Goal: Information Seeking & Learning: Learn about a topic

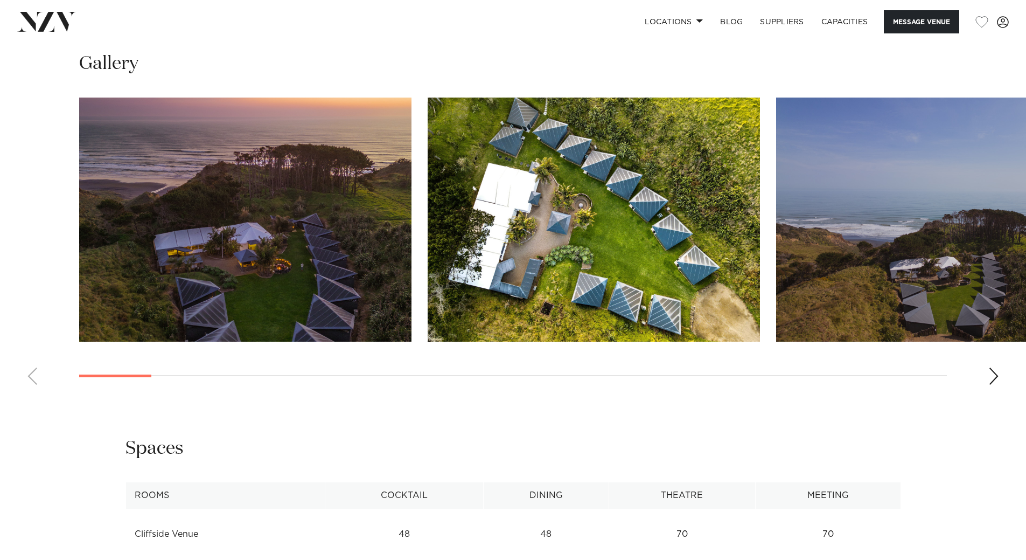
scroll to position [1017, 0]
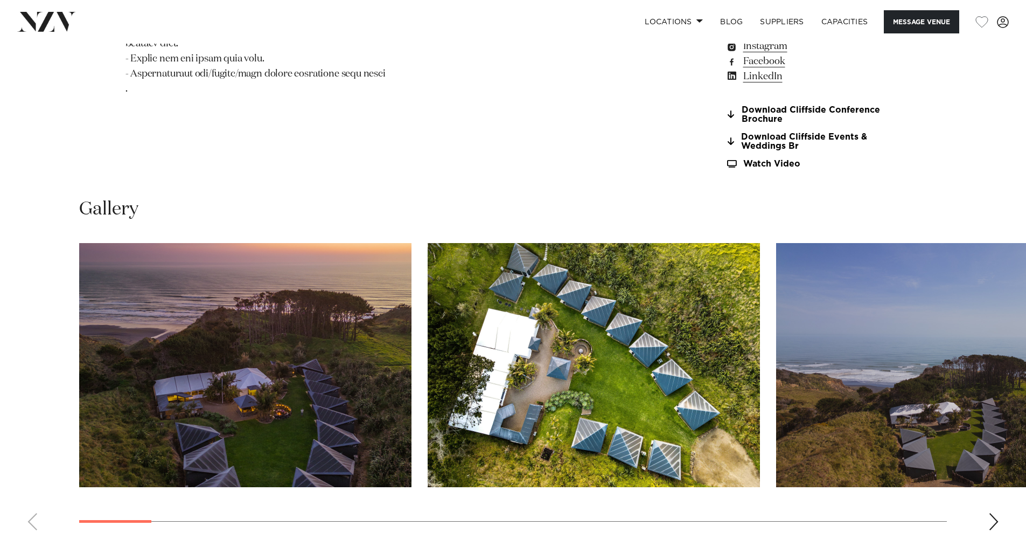
click at [995, 513] on div "Next slide" at bounding box center [994, 521] width 11 height 17
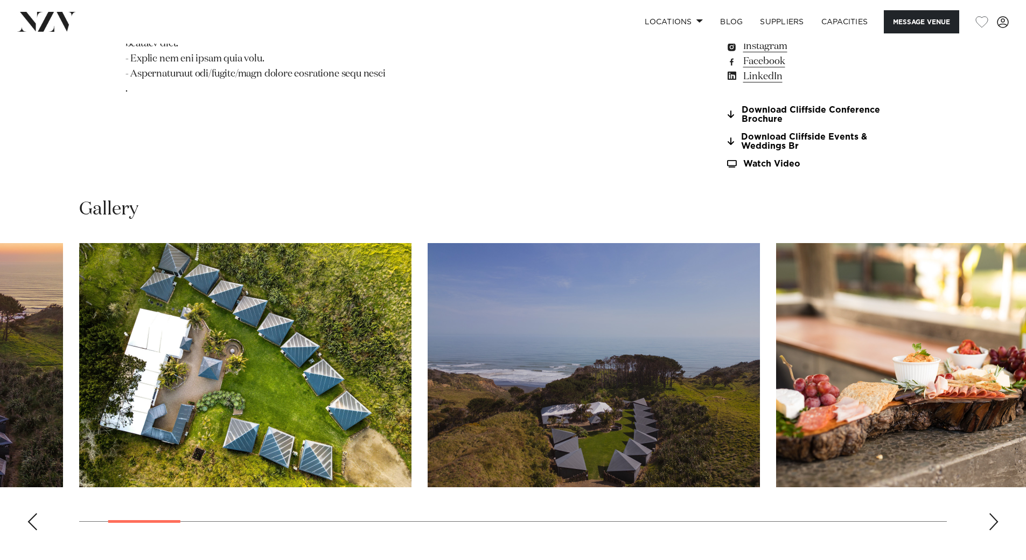
click at [992, 513] on div "Next slide" at bounding box center [994, 521] width 11 height 17
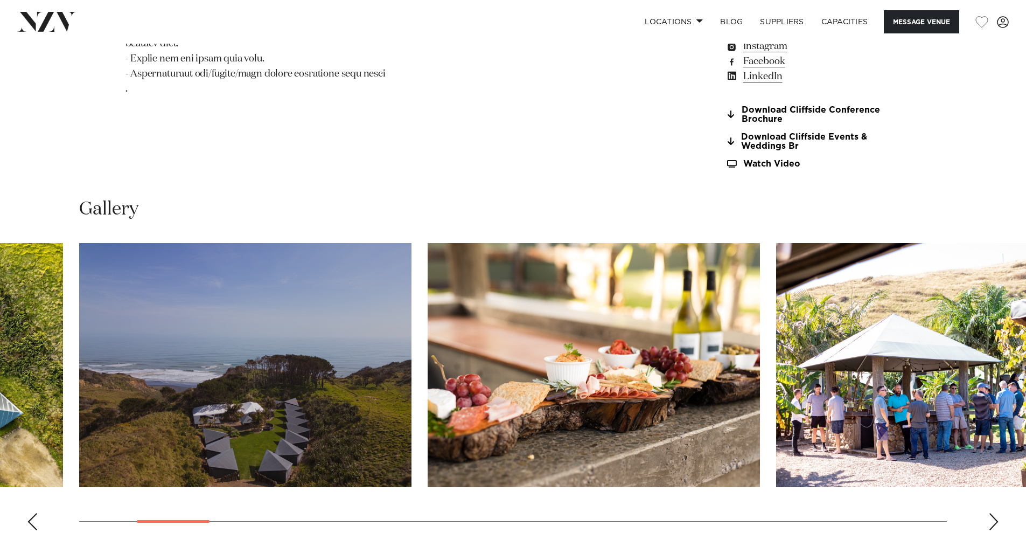
click at [992, 513] on div "Next slide" at bounding box center [994, 521] width 11 height 17
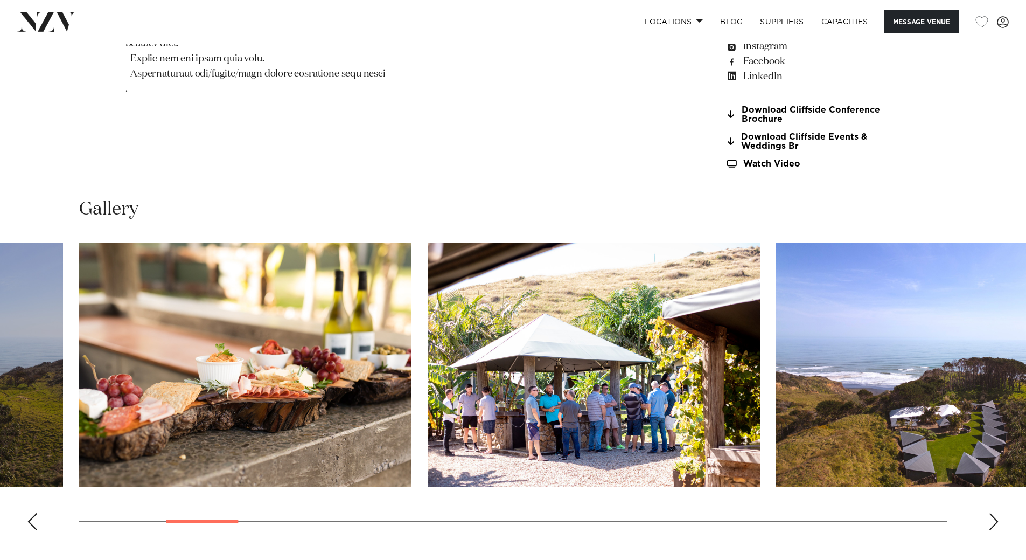
click at [992, 513] on div "Next slide" at bounding box center [994, 521] width 11 height 17
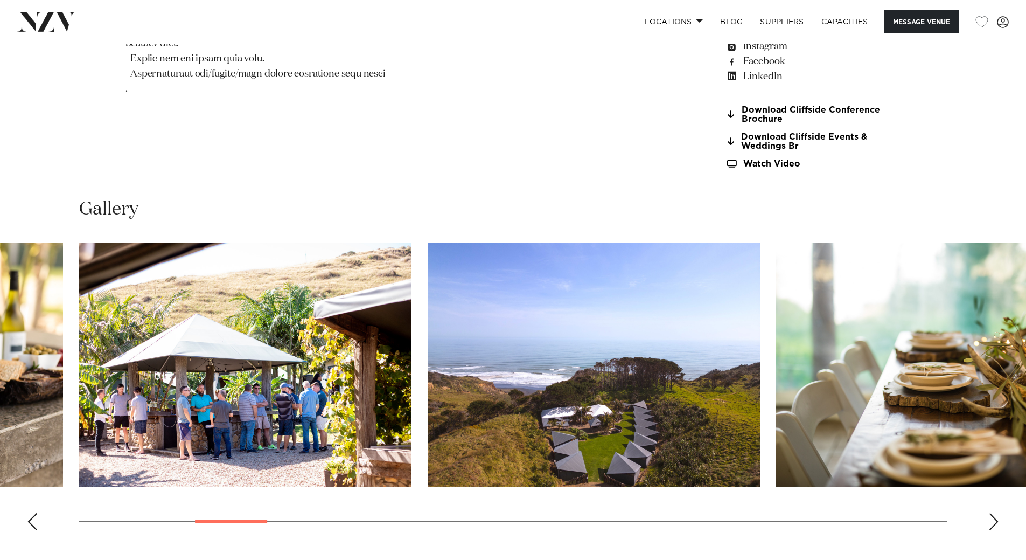
click at [992, 513] on div "Next slide" at bounding box center [994, 521] width 11 height 17
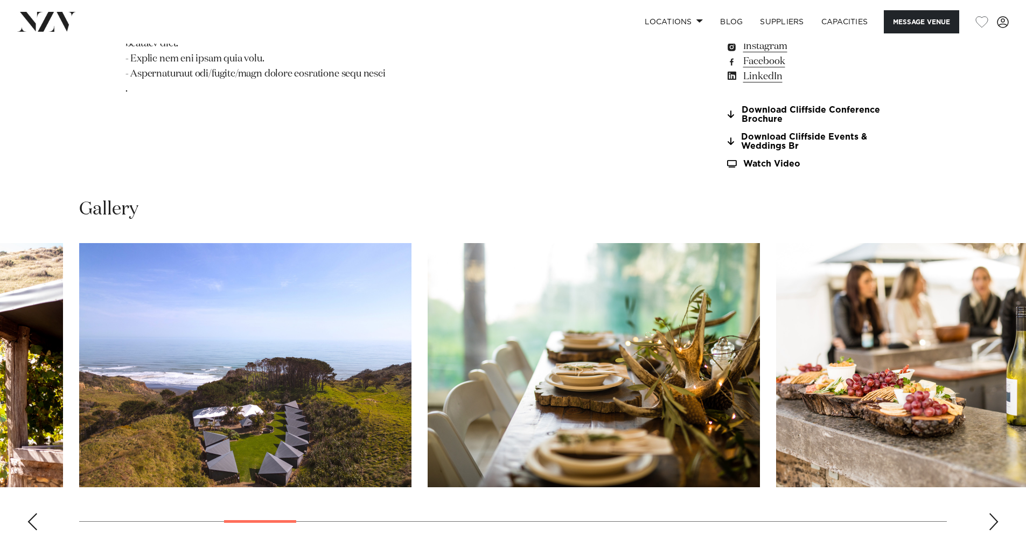
click at [992, 513] on div "Next slide" at bounding box center [994, 521] width 11 height 17
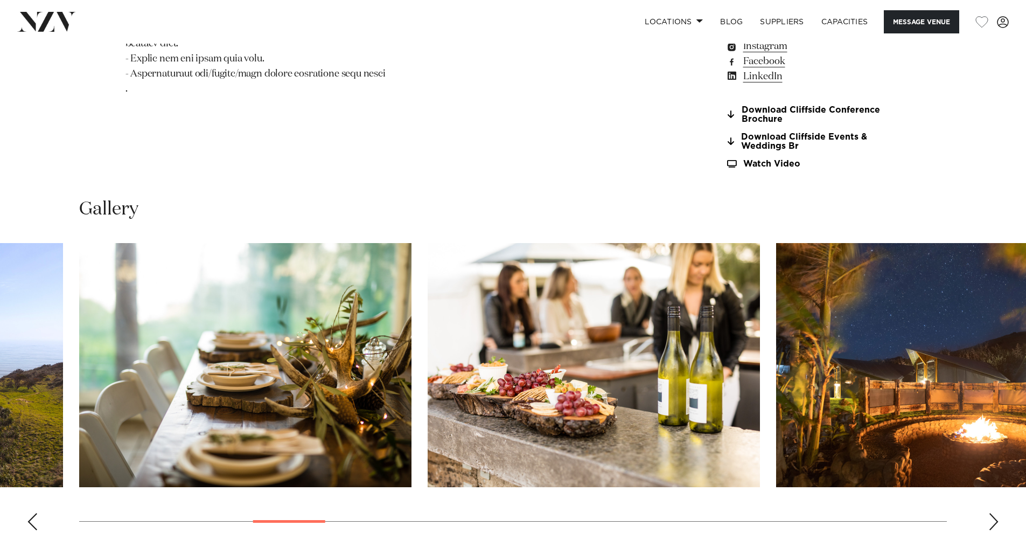
click at [992, 513] on div "Next slide" at bounding box center [994, 521] width 11 height 17
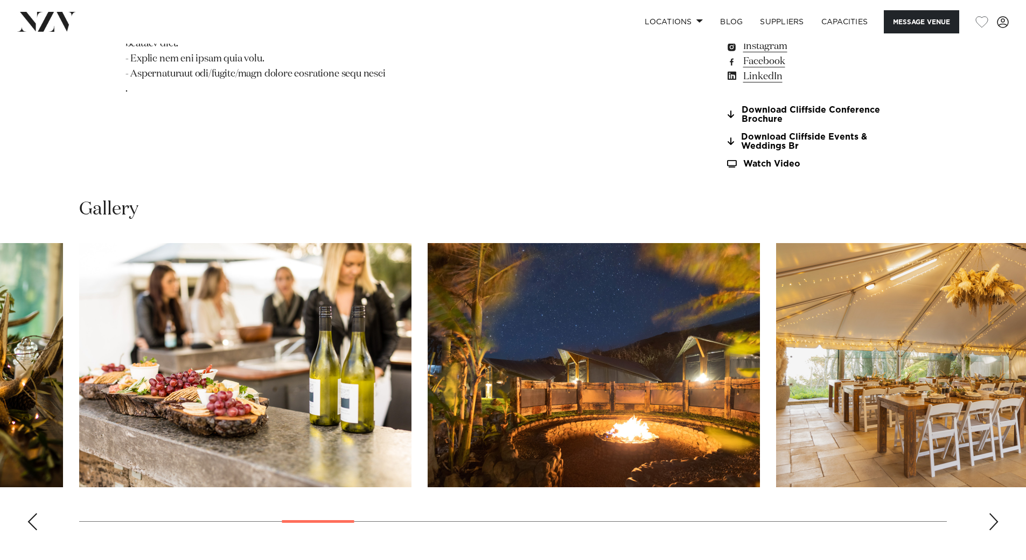
click at [992, 513] on div "Next slide" at bounding box center [994, 521] width 11 height 17
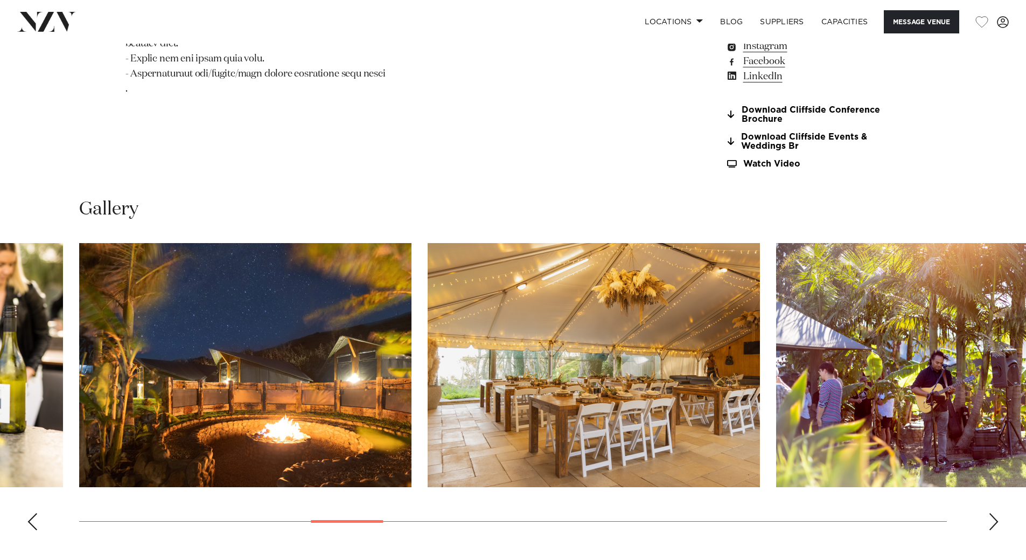
click at [992, 513] on div "Next slide" at bounding box center [994, 521] width 11 height 17
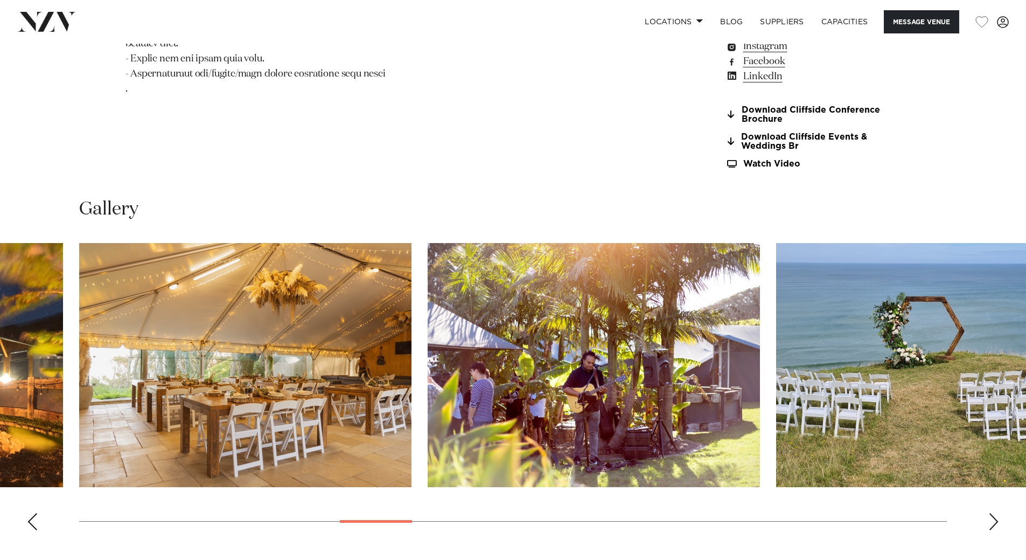
click at [992, 513] on div "Next slide" at bounding box center [994, 521] width 11 height 17
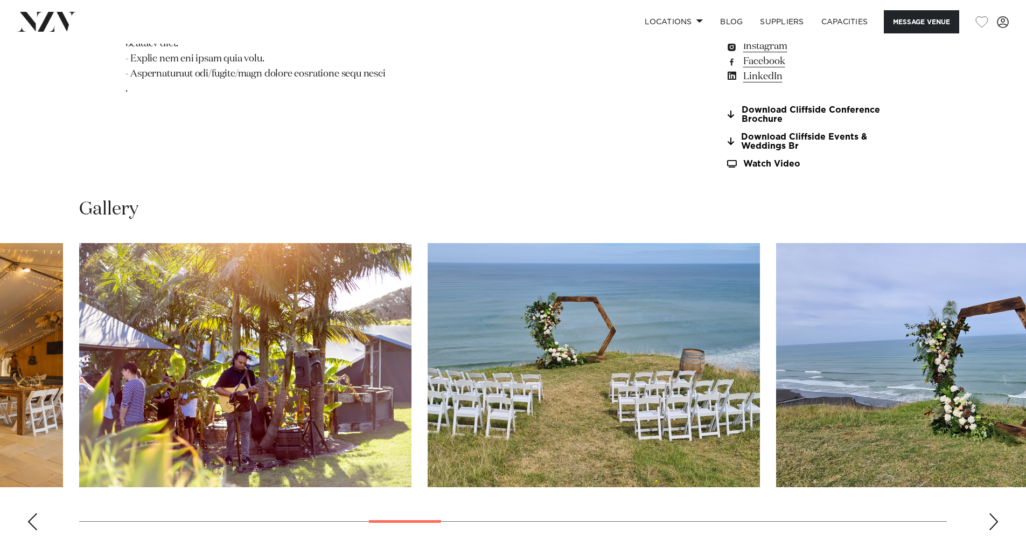
click at [992, 513] on div "Next slide" at bounding box center [994, 521] width 11 height 17
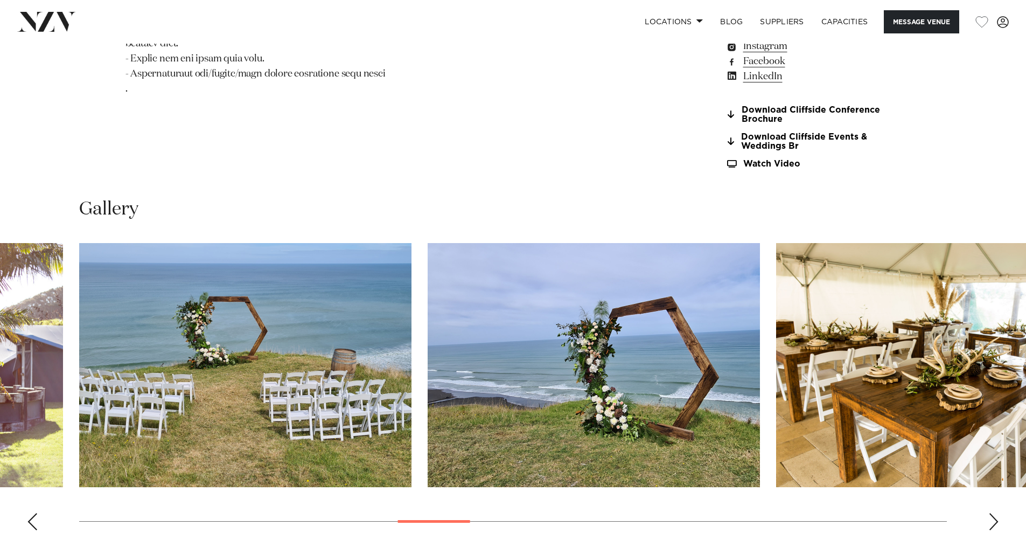
click at [992, 513] on div "Next slide" at bounding box center [994, 521] width 11 height 17
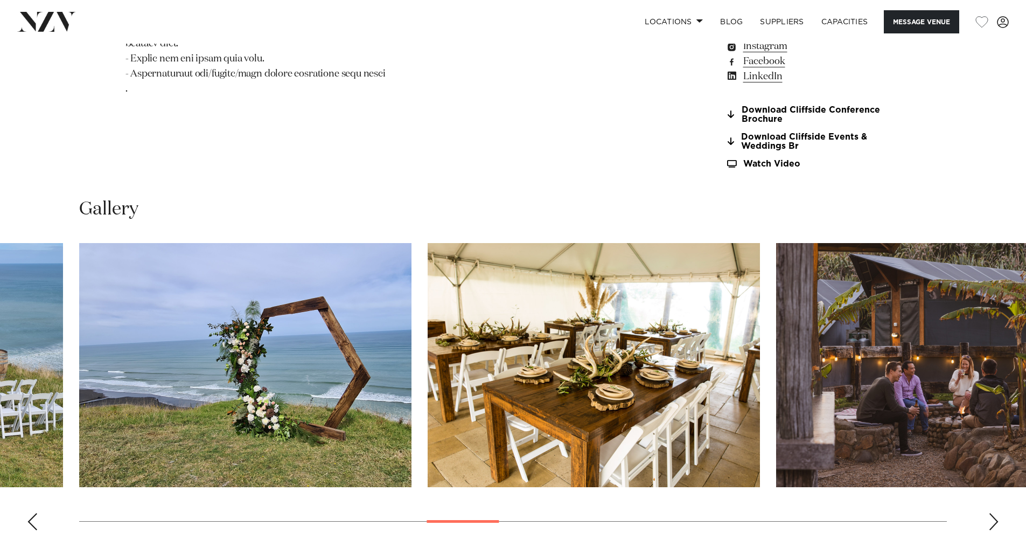
click at [992, 513] on div "Next slide" at bounding box center [994, 521] width 11 height 17
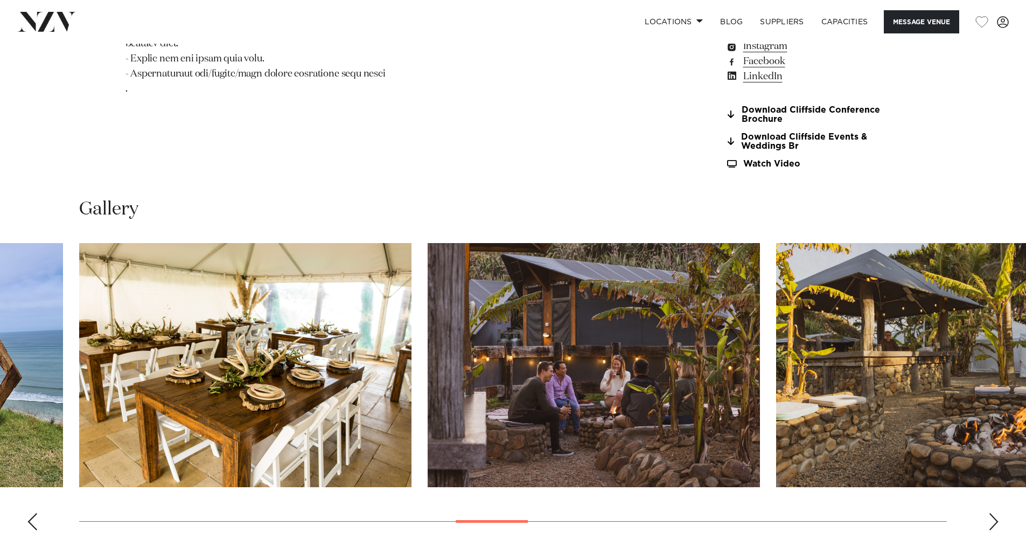
click at [992, 513] on div "Next slide" at bounding box center [994, 521] width 11 height 17
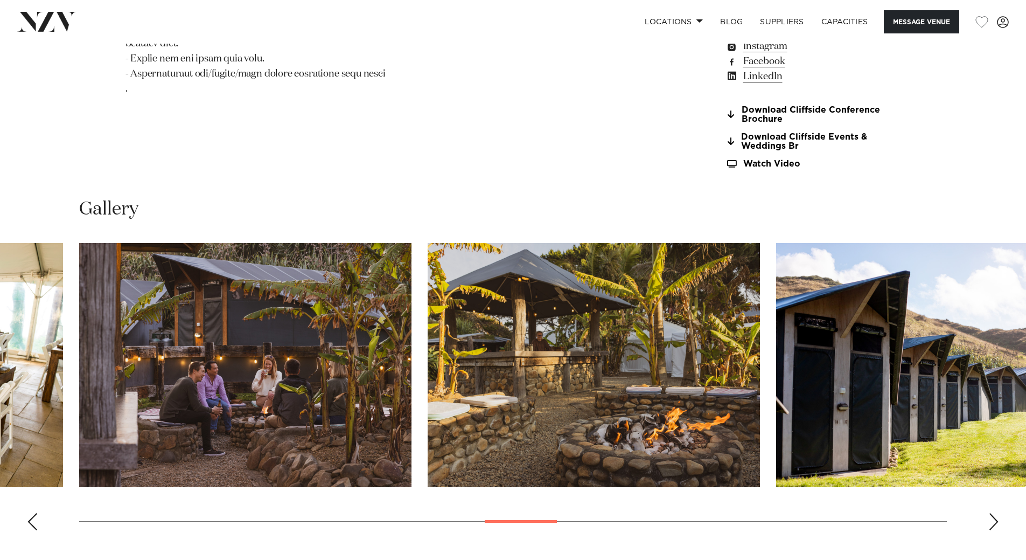
click at [992, 513] on div "Next slide" at bounding box center [994, 521] width 11 height 17
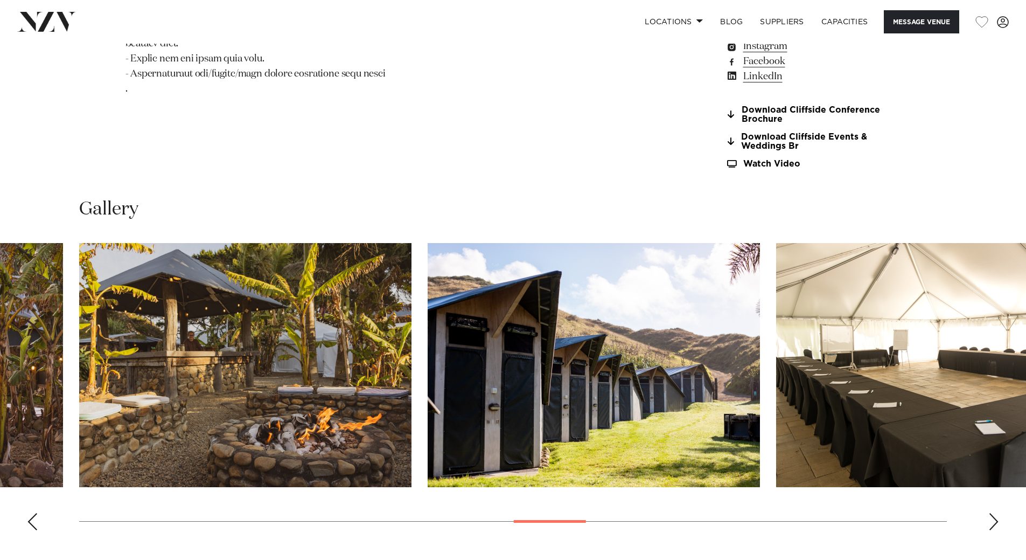
click at [992, 513] on div "Next slide" at bounding box center [994, 521] width 11 height 17
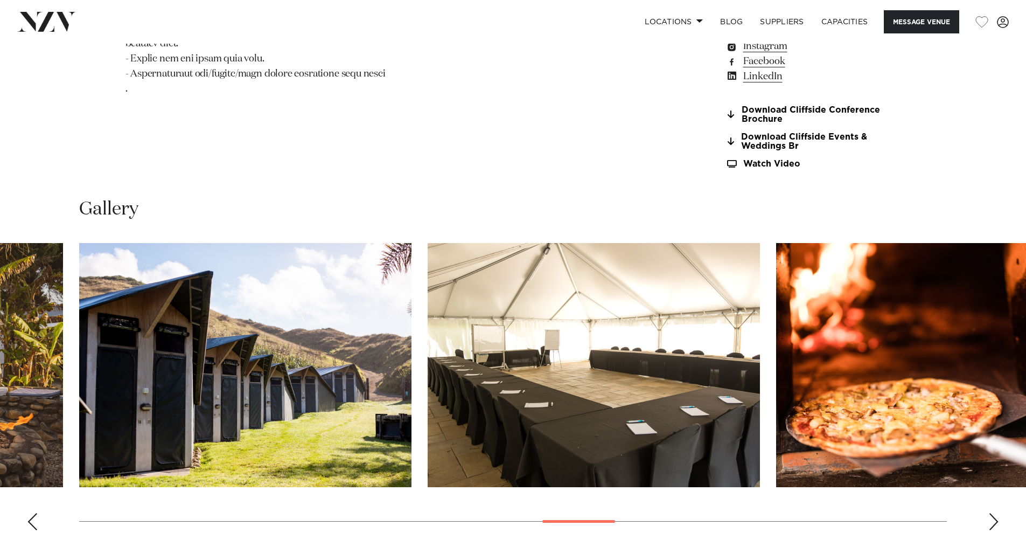
click at [992, 513] on div "Next slide" at bounding box center [994, 521] width 11 height 17
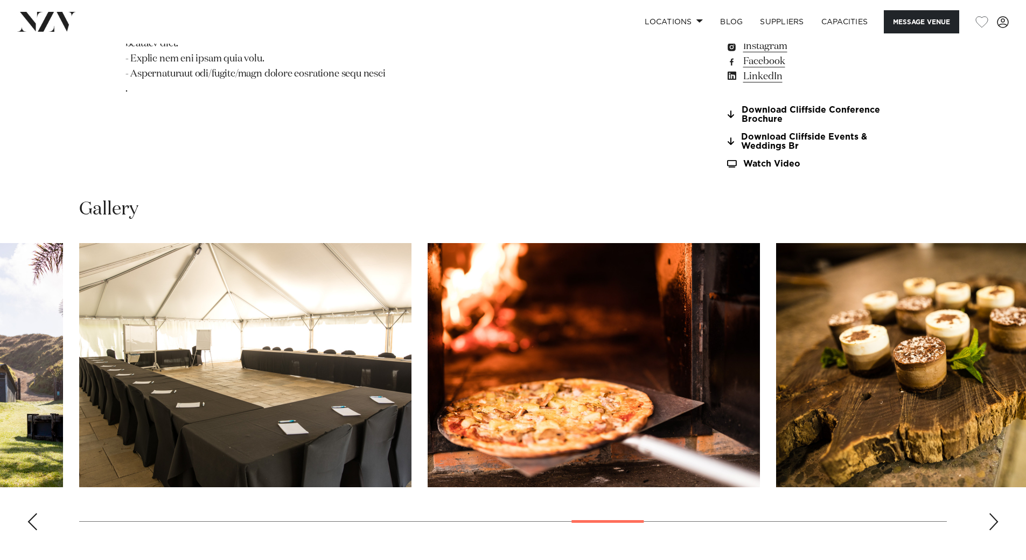
click at [992, 513] on div "Next slide" at bounding box center [994, 521] width 11 height 17
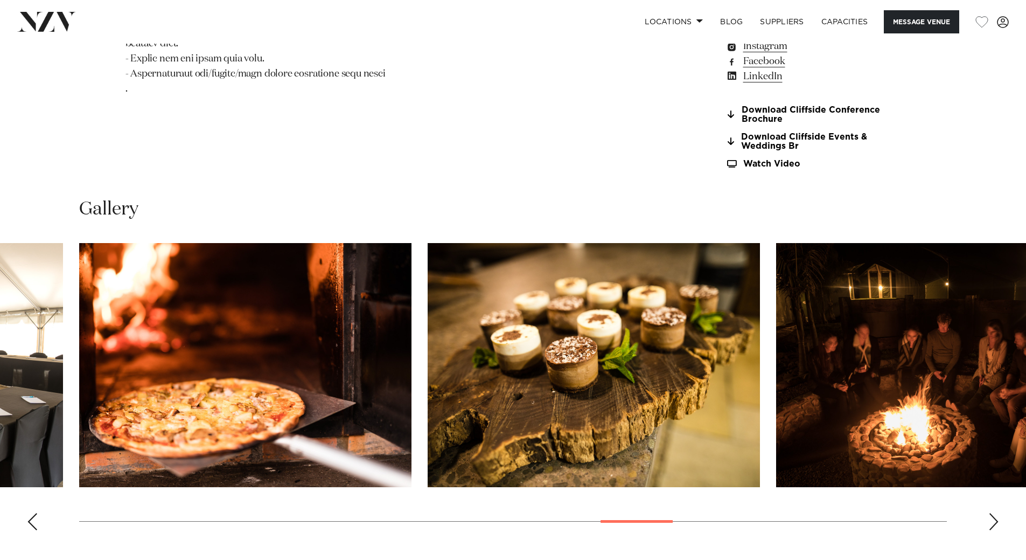
click at [992, 513] on div "Next slide" at bounding box center [994, 521] width 11 height 17
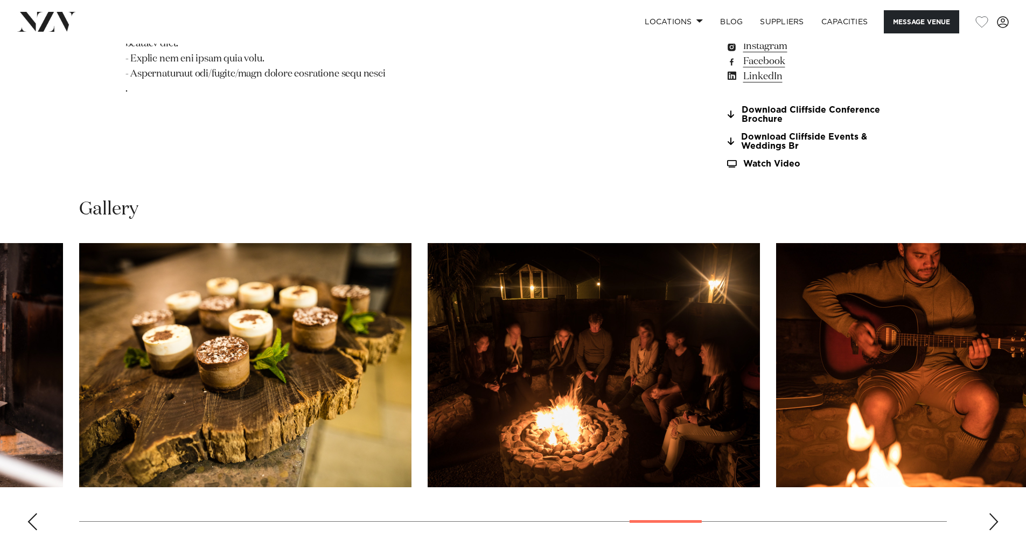
click at [992, 513] on div "Next slide" at bounding box center [994, 521] width 11 height 17
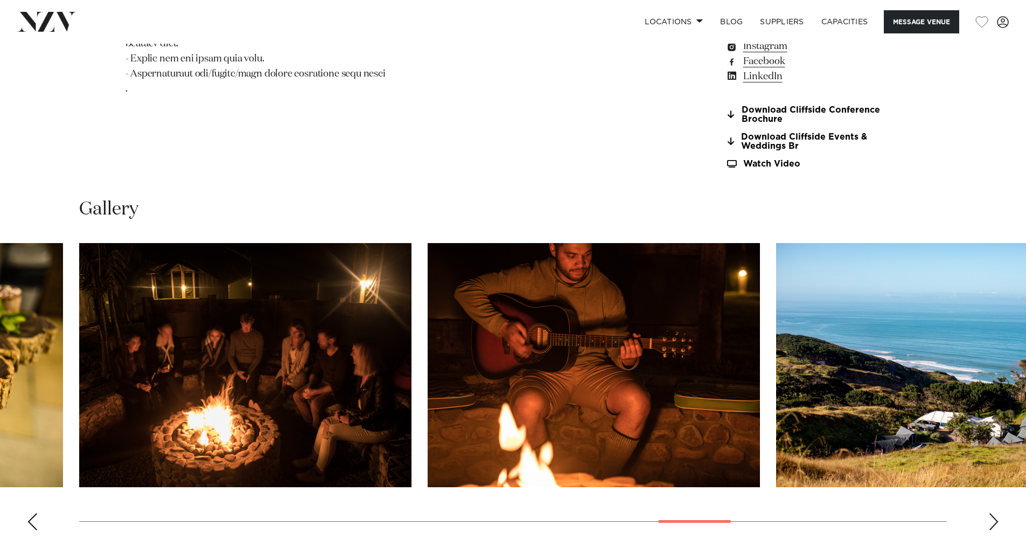
click at [992, 513] on div "Next slide" at bounding box center [994, 521] width 11 height 17
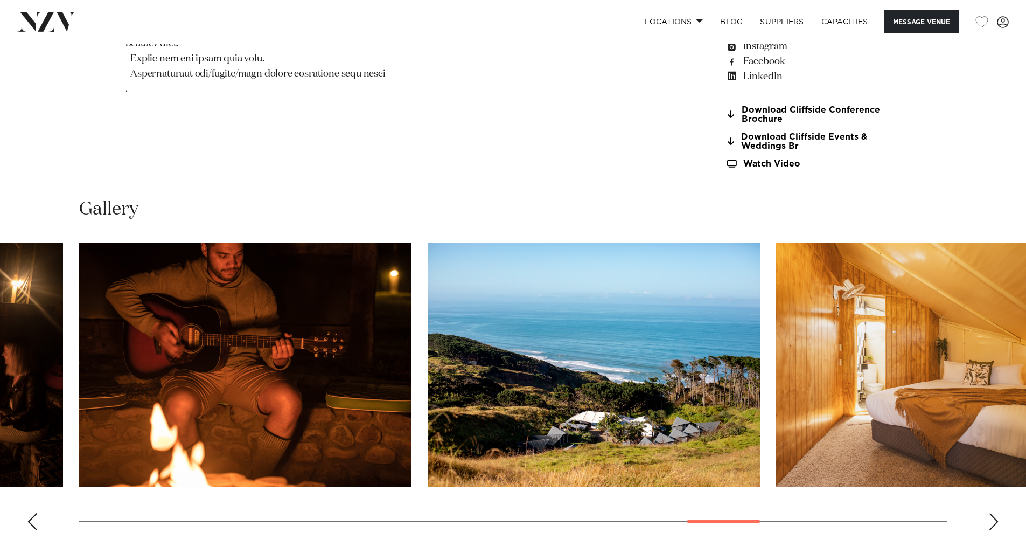
click at [992, 513] on div "Next slide" at bounding box center [994, 521] width 11 height 17
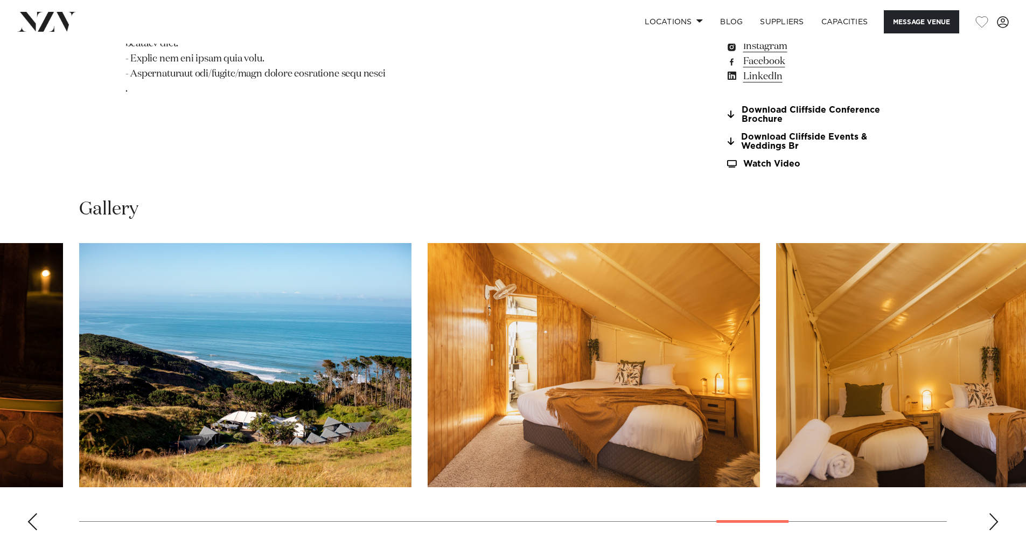
click at [992, 513] on div "Next slide" at bounding box center [994, 521] width 11 height 17
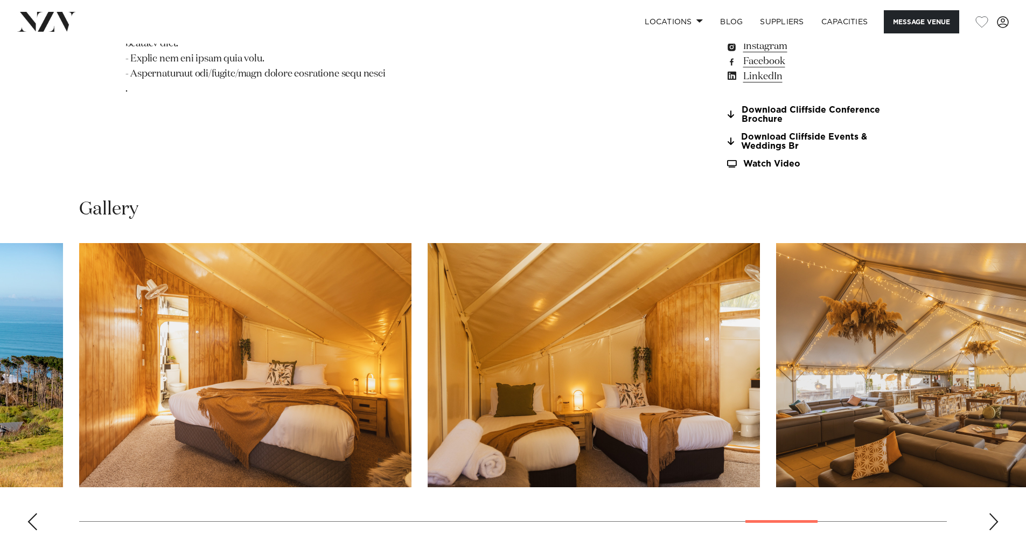
click at [992, 513] on div "Next slide" at bounding box center [994, 521] width 11 height 17
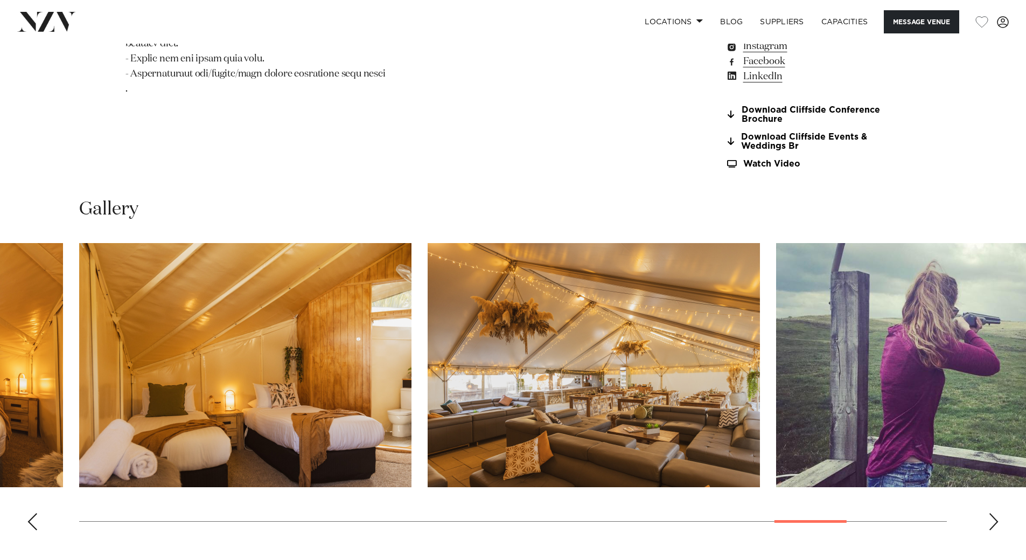
click at [992, 513] on div "Next slide" at bounding box center [994, 521] width 11 height 17
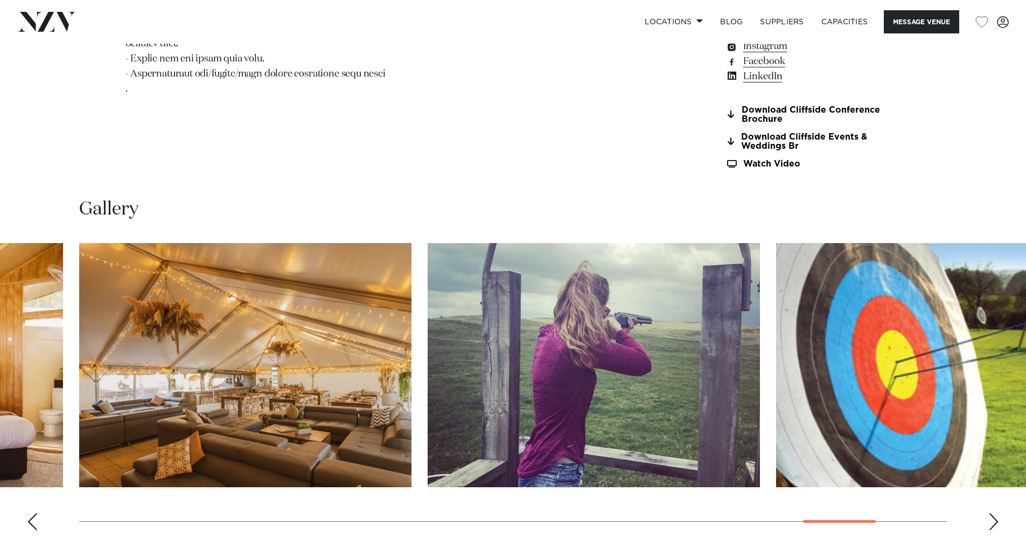
click at [992, 513] on div "Next slide" at bounding box center [994, 521] width 11 height 17
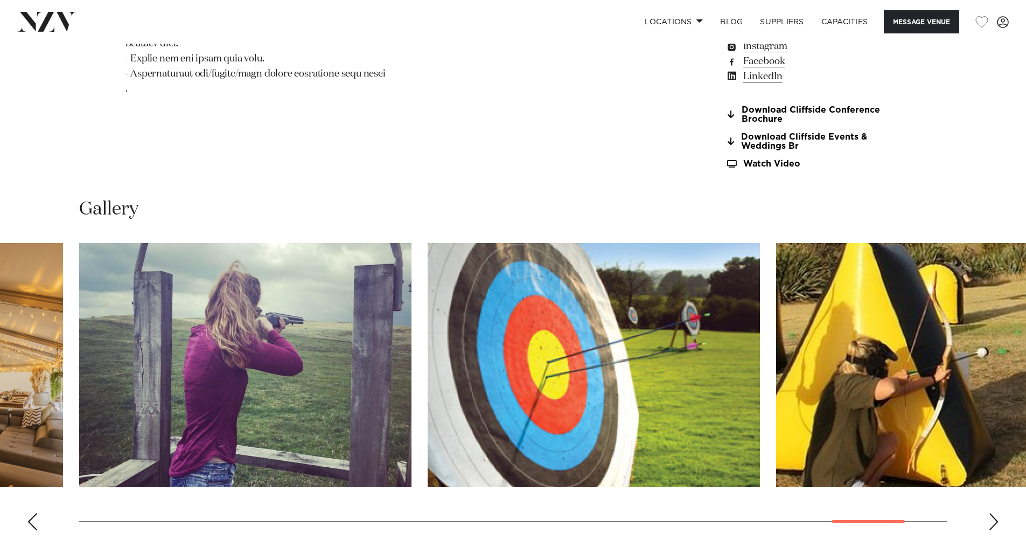
click at [992, 513] on div "Next slide" at bounding box center [994, 521] width 11 height 17
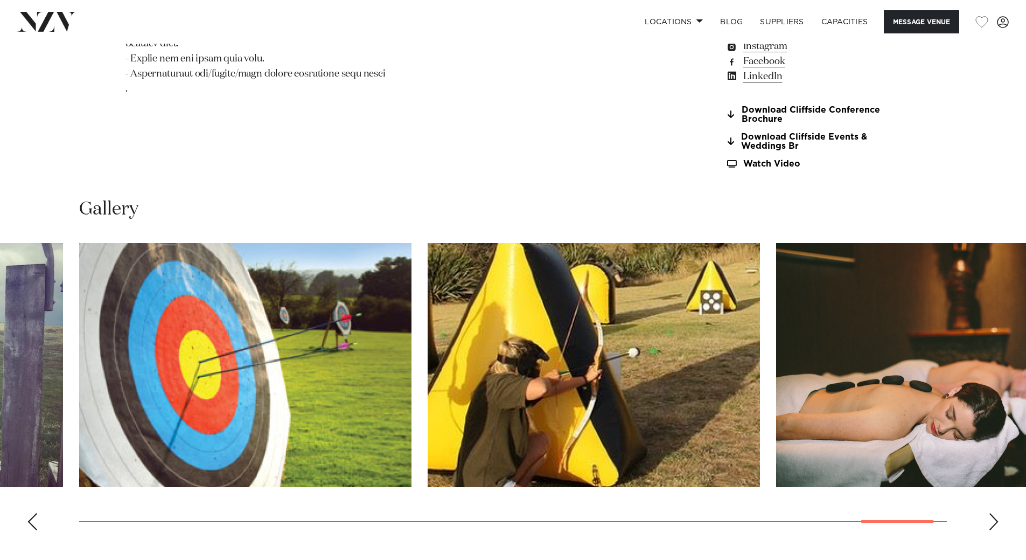
click at [992, 513] on div "Next slide" at bounding box center [994, 521] width 11 height 17
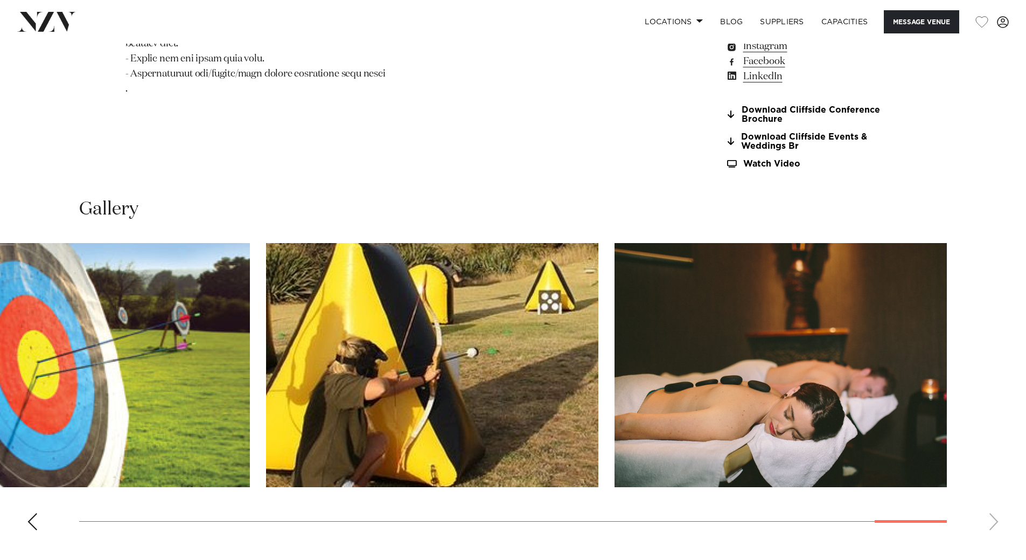
click at [992, 508] on swiper-container at bounding box center [513, 391] width 1026 height 296
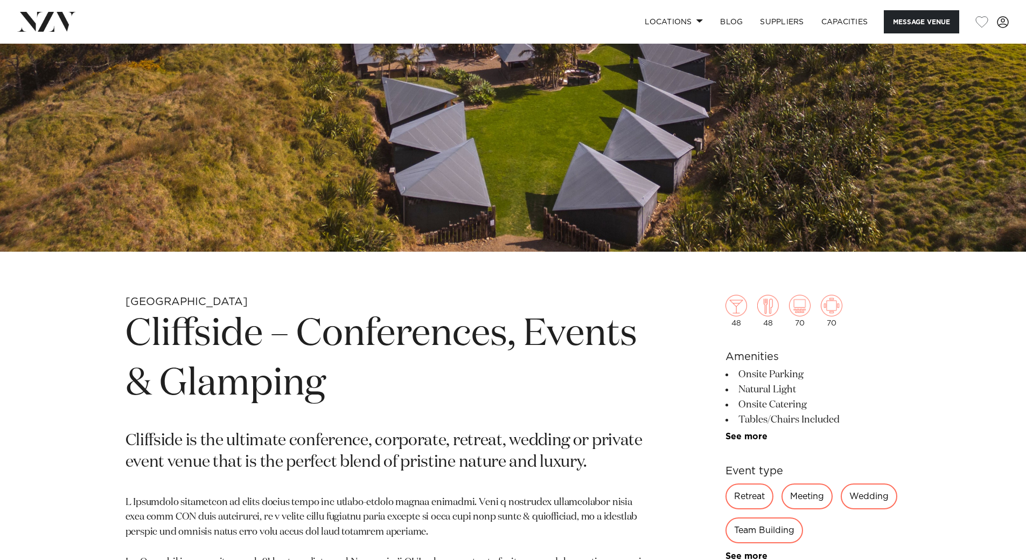
scroll to position [262, 0]
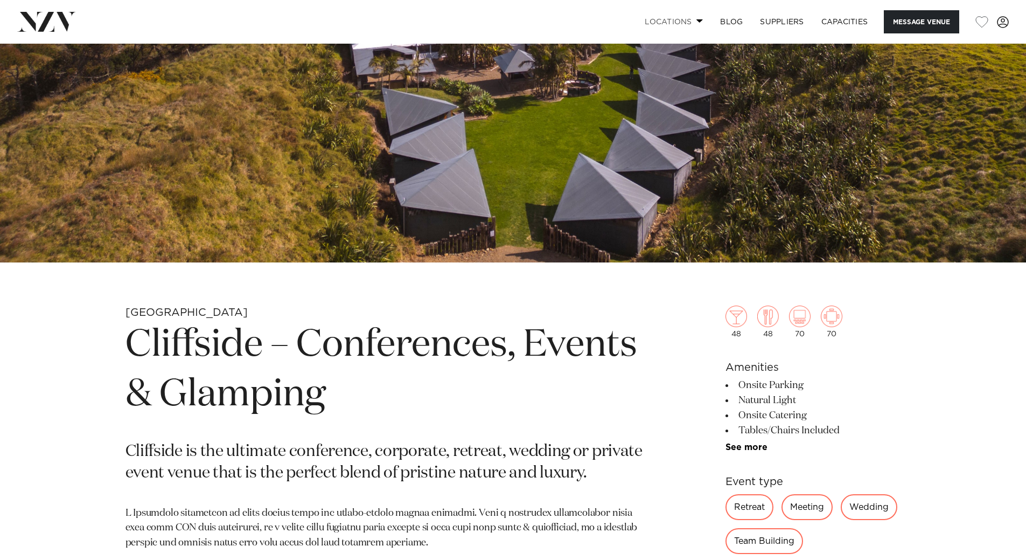
click at [697, 23] on span at bounding box center [700, 21] width 7 height 4
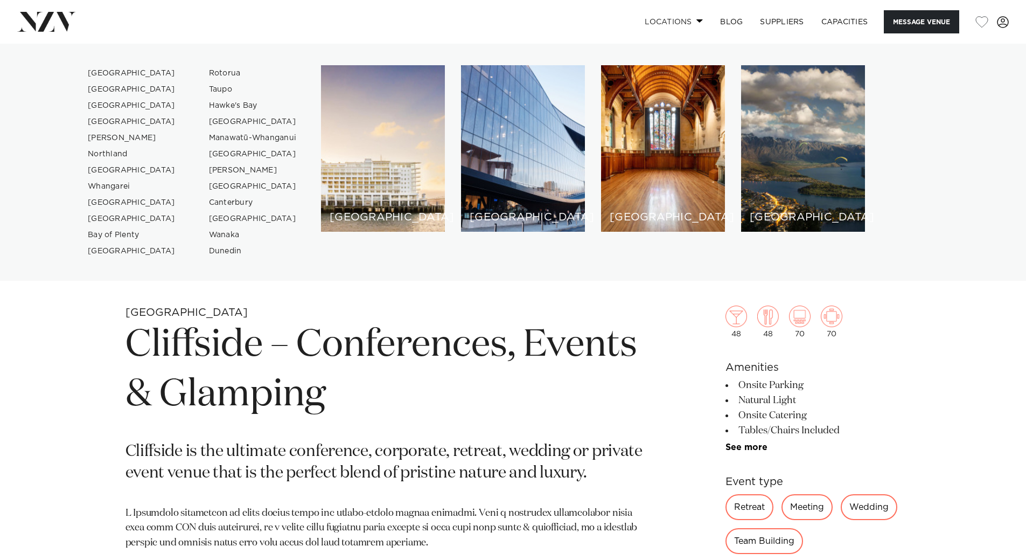
click at [697, 23] on span at bounding box center [700, 21] width 7 height 4
